Goal: Transaction & Acquisition: Book appointment/travel/reservation

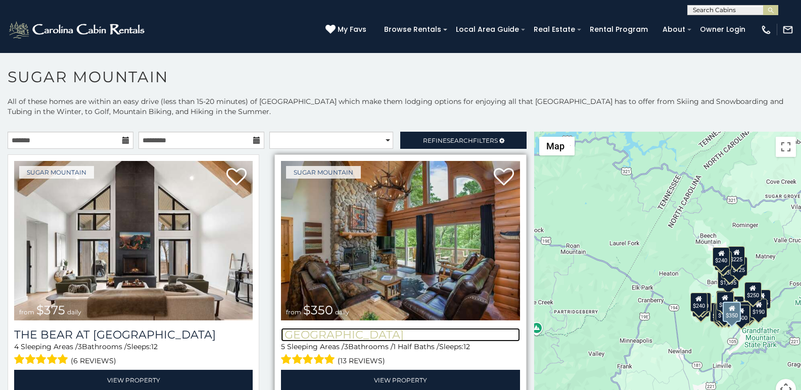
click at [281, 328] on h3 "[GEOGRAPHIC_DATA]" at bounding box center [400, 335] width 238 height 14
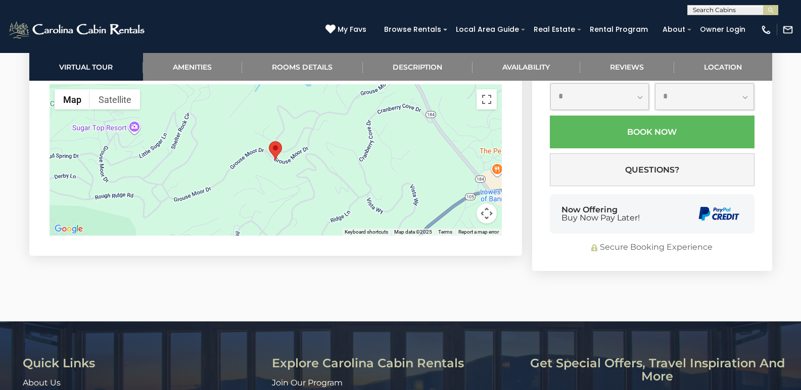
scroll to position [2803, 0]
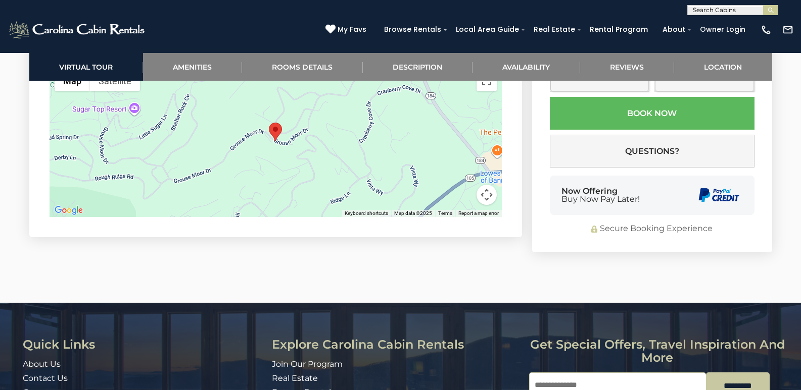
click at [560, 373] on input "Email" at bounding box center [617, 385] width 177 height 25
click at [706, 373] on input "*********" at bounding box center [738, 386] width 64 height 27
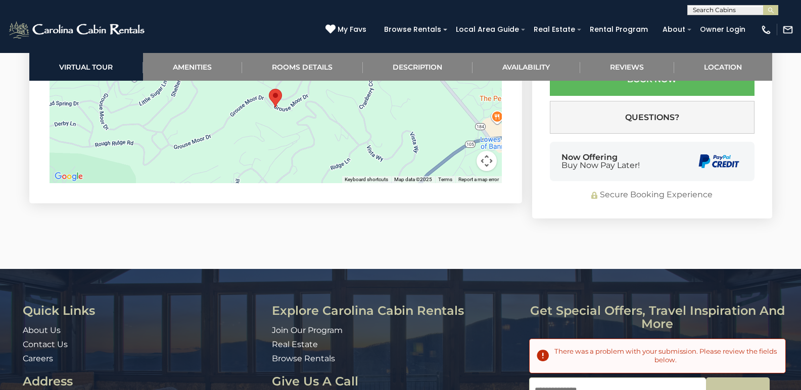
scroll to position [0, 0]
click at [507, 325] on ul "Join Our Program Real Estate Browse Rentals" at bounding box center [396, 345] width 249 height 40
click at [776, 8] on button "submit" at bounding box center [770, 10] width 15 height 10
